Goal: Information Seeking & Learning: Learn about a topic

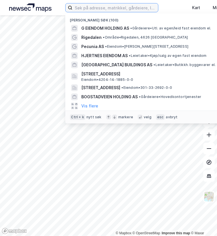
click at [83, 7] on input at bounding box center [114, 7] width 85 height 9
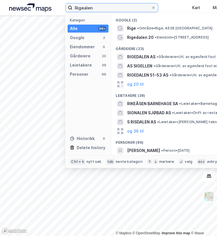
type input "Rigealen"
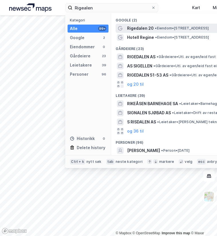
click at [155, 29] on span "•" at bounding box center [156, 28] width 2 height 4
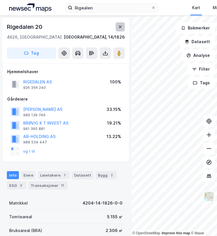
click at [120, 25] on icon at bounding box center [120, 27] width 5 height 5
